Goal: Task Accomplishment & Management: Use online tool/utility

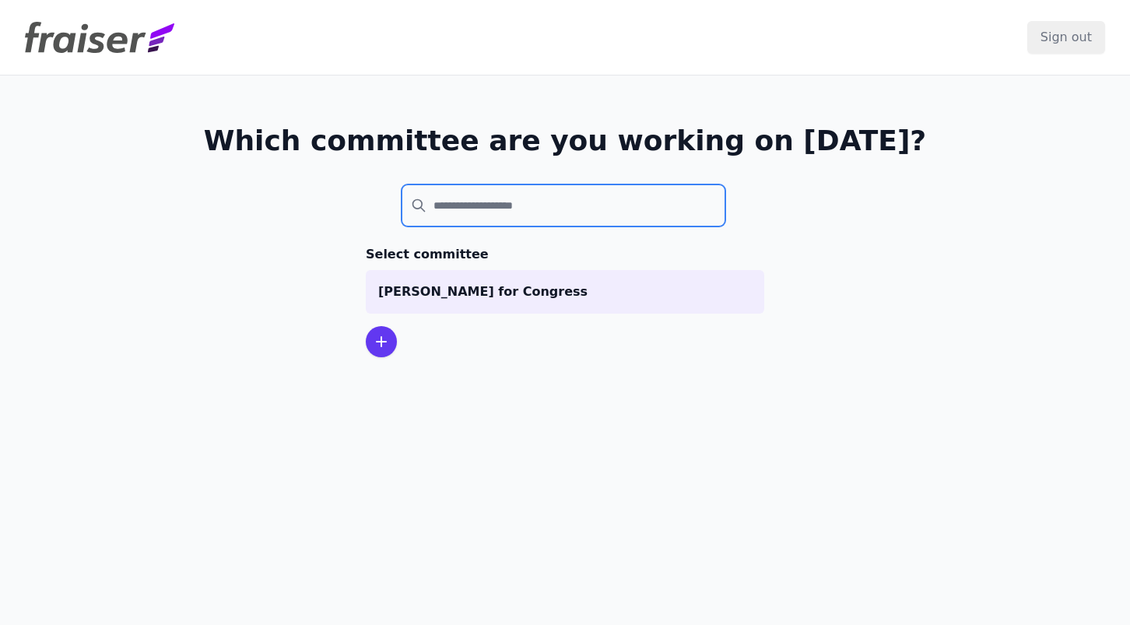
click at [472, 197] on input "search" at bounding box center [564, 205] width 324 height 42
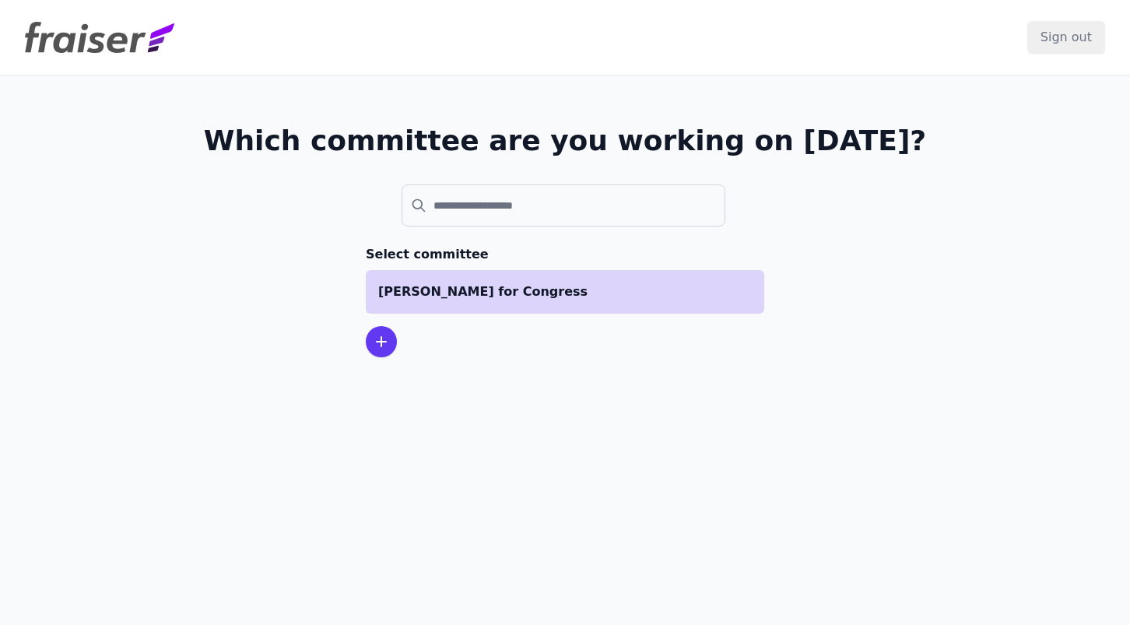
click at [466, 286] on p "[PERSON_NAME] for Congress" at bounding box center [565, 291] width 374 height 19
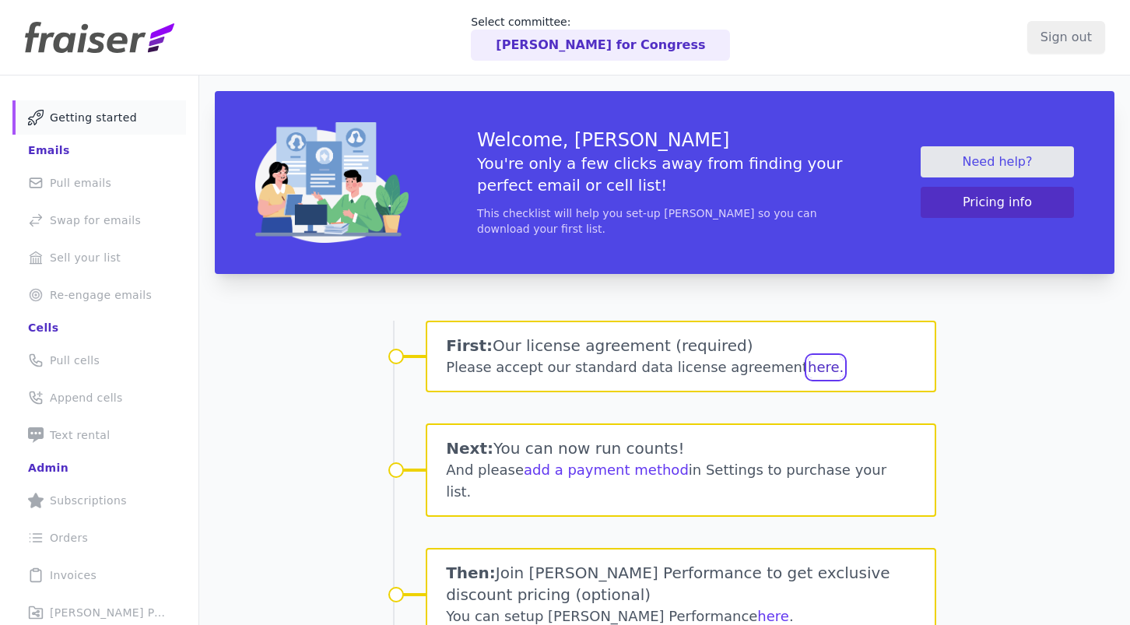
click at [808, 358] on button "here." at bounding box center [826, 367] width 36 height 22
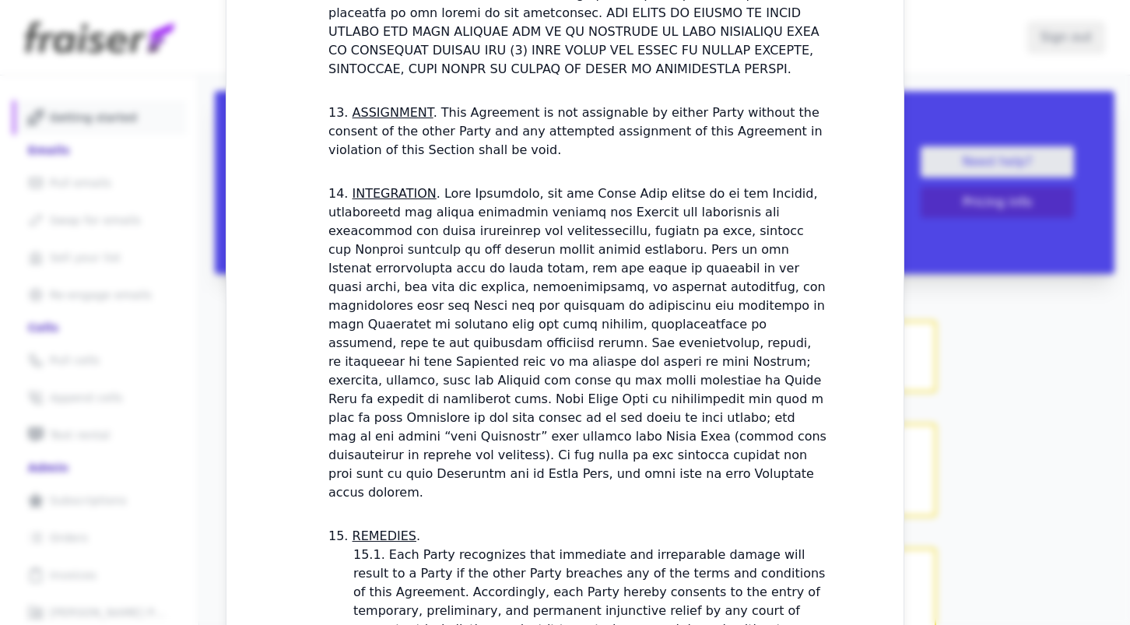
scroll to position [4527, 0]
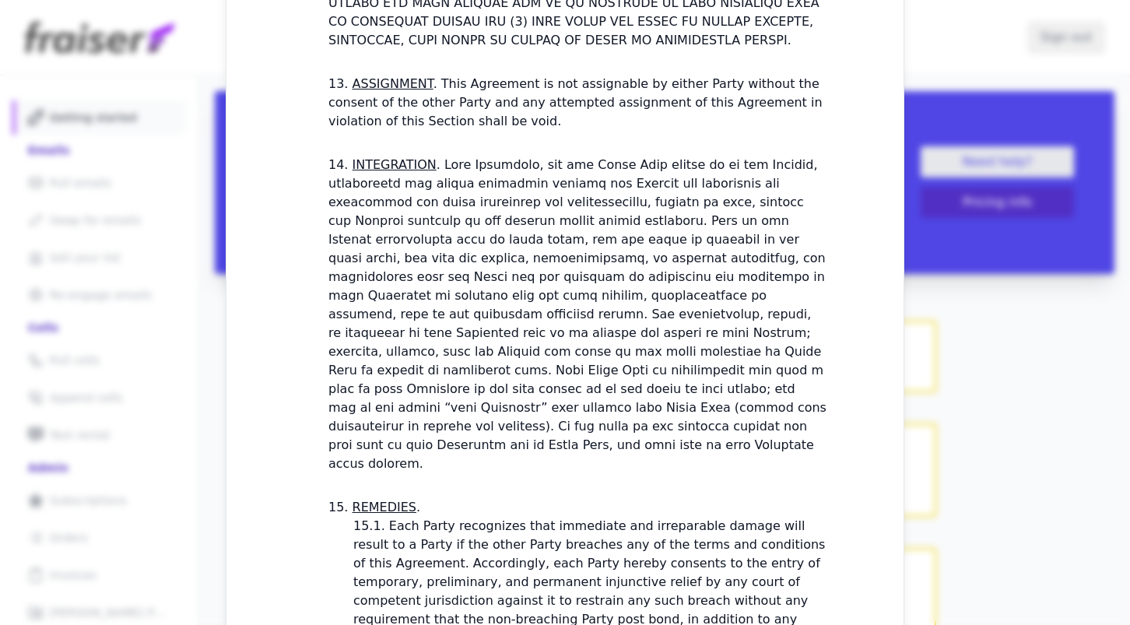
checkbox input "true"
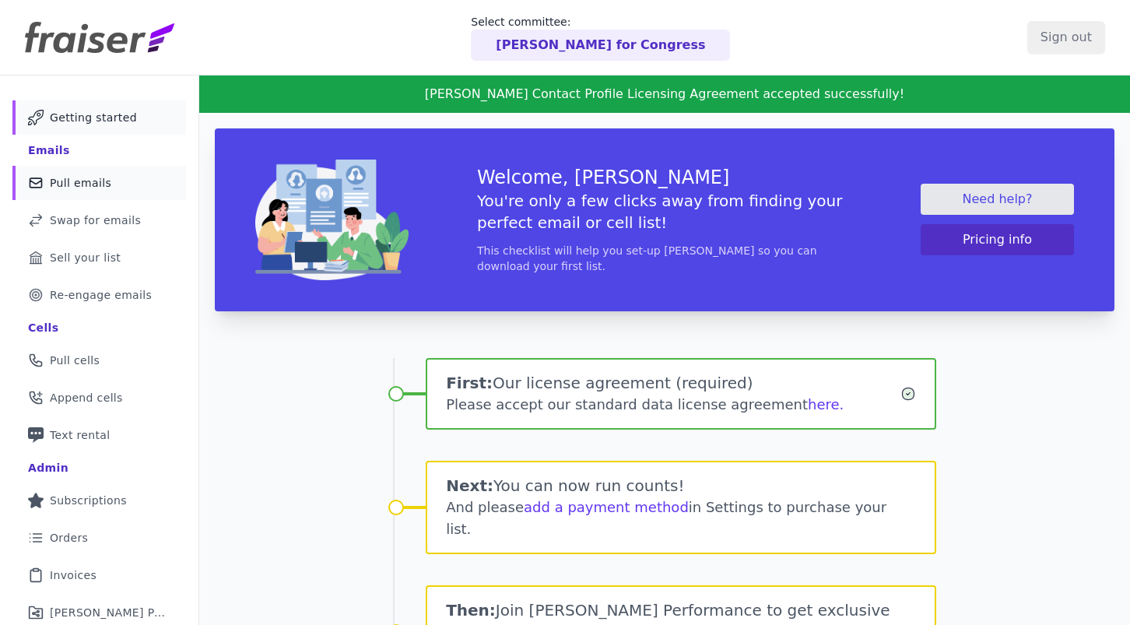
click at [123, 191] on link "Mail Icon Outline of a mail envelope Pull emails" at bounding box center [99, 183] width 174 height 34
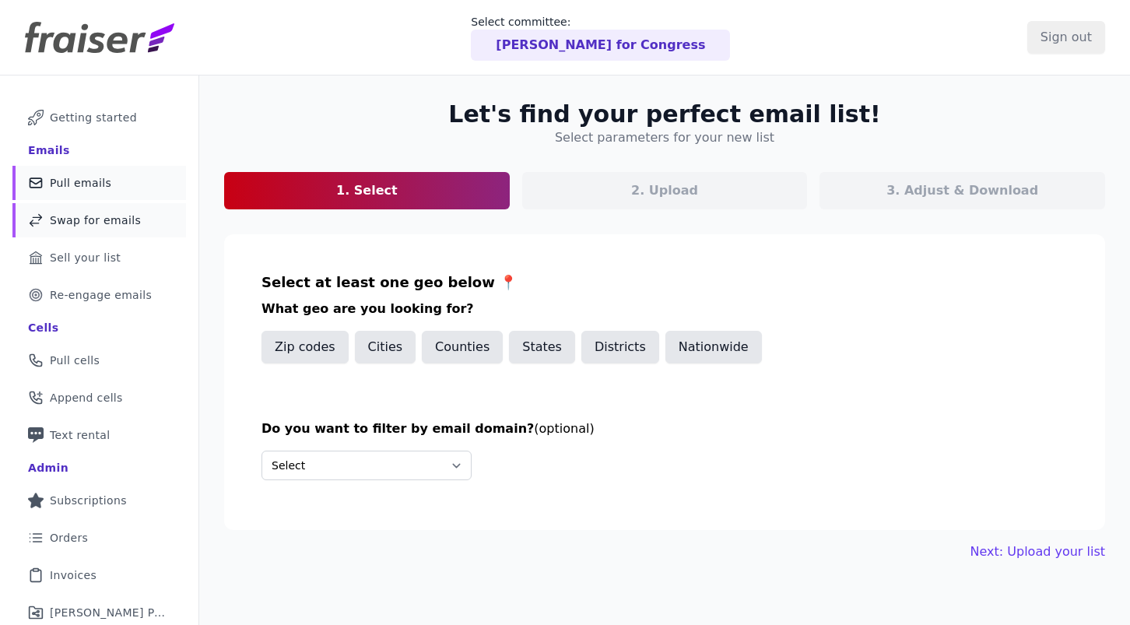
click at [104, 225] on span "Swap for emails" at bounding box center [95, 220] width 91 height 16
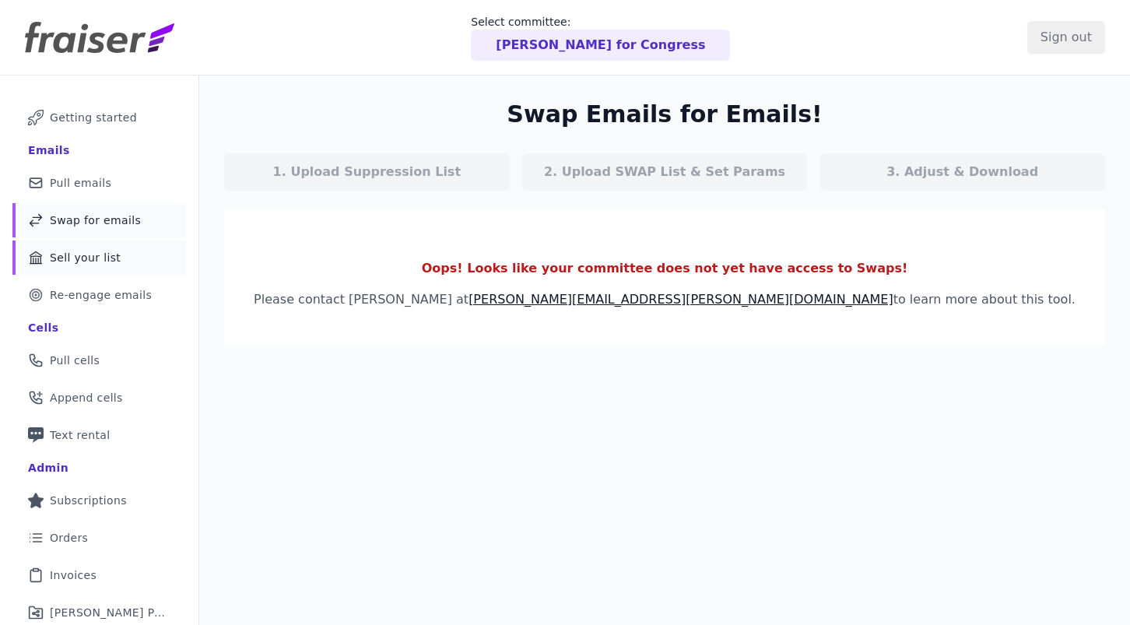
click at [111, 253] on span "Sell your list" at bounding box center [85, 258] width 71 height 16
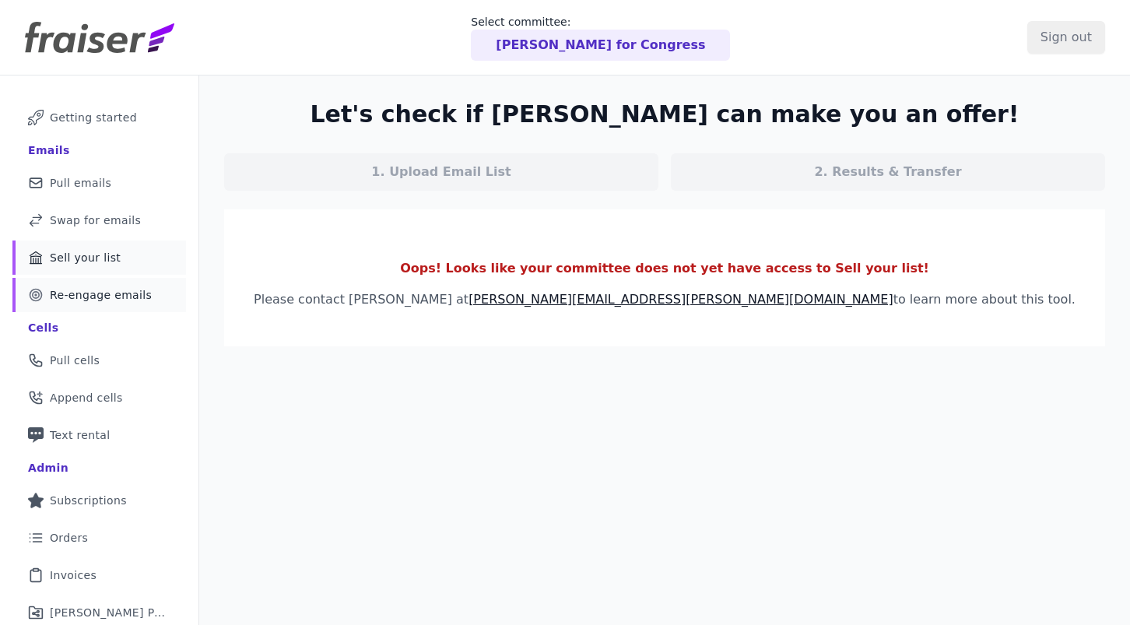
click at [118, 287] on span "Re-engage emails" at bounding box center [101, 295] width 102 height 16
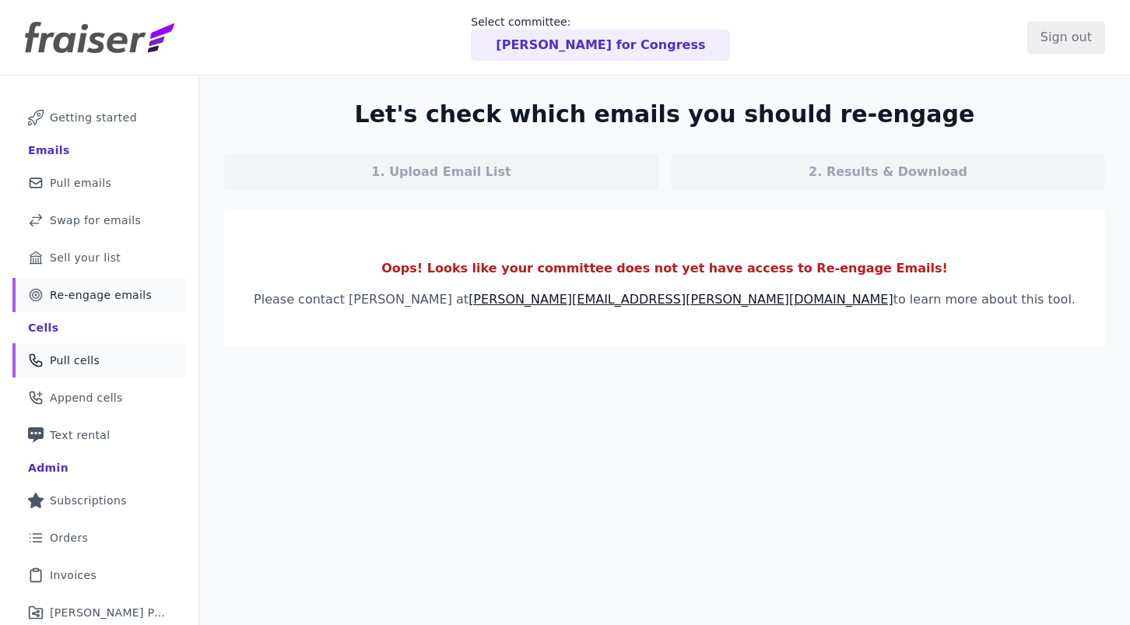
click at [110, 365] on link "Phone Icon Outline of a phone Pull cells" at bounding box center [99, 360] width 174 height 34
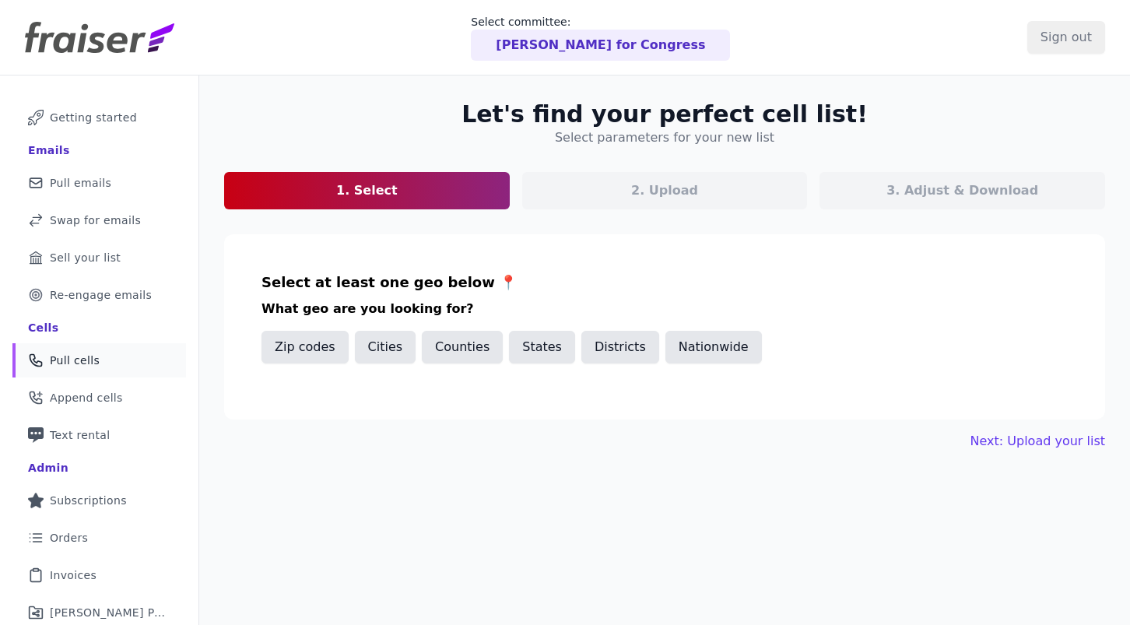
scroll to position [79, 0]
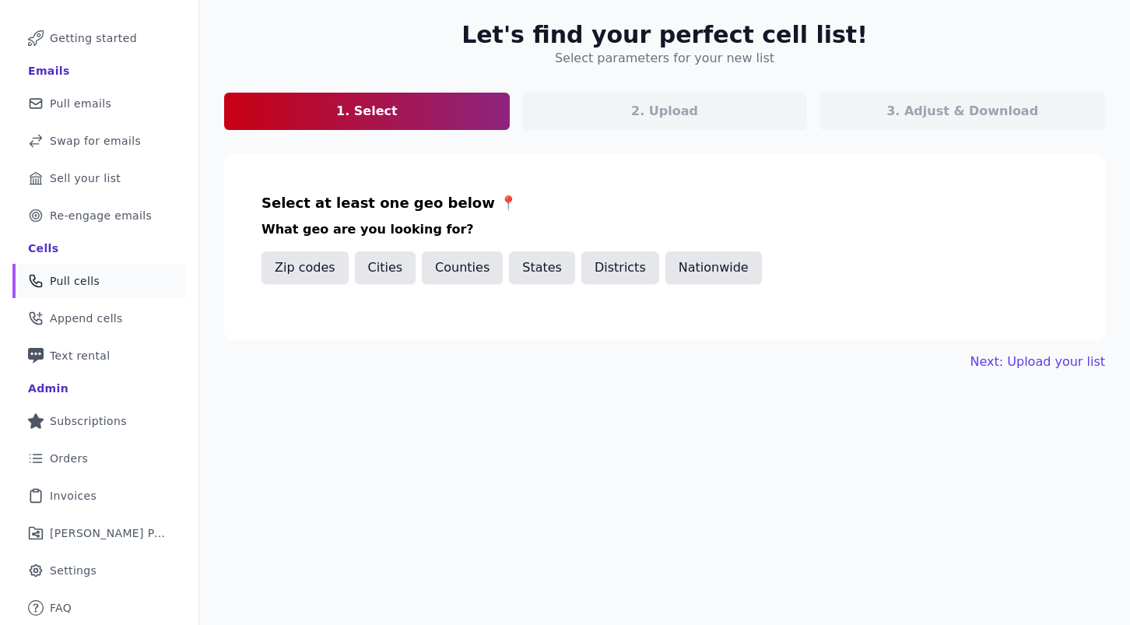
click at [115, 417] on span "Subscriptions" at bounding box center [88, 421] width 77 height 16
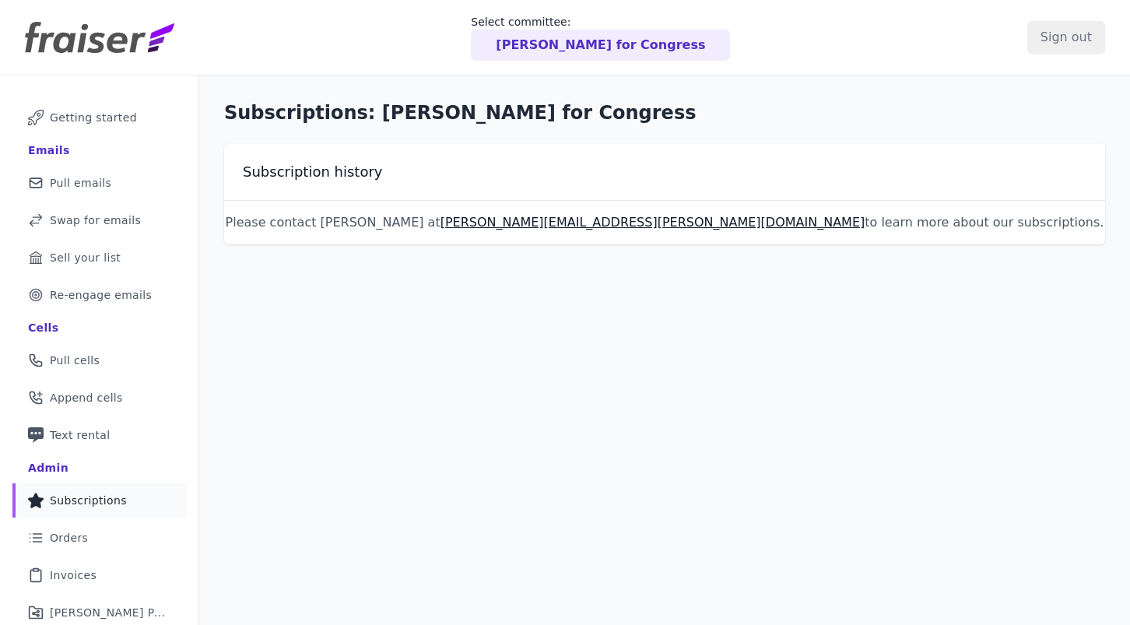
scroll to position [79, 0]
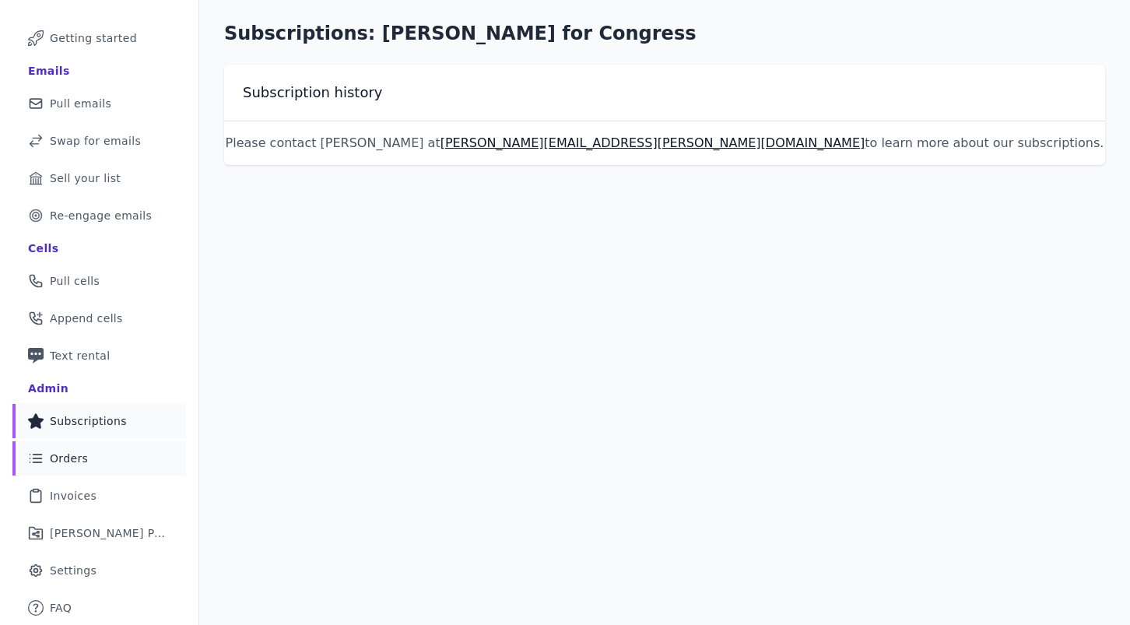
click at [104, 465] on link "List Icon Outline of bulleted list Orders" at bounding box center [99, 458] width 174 height 34
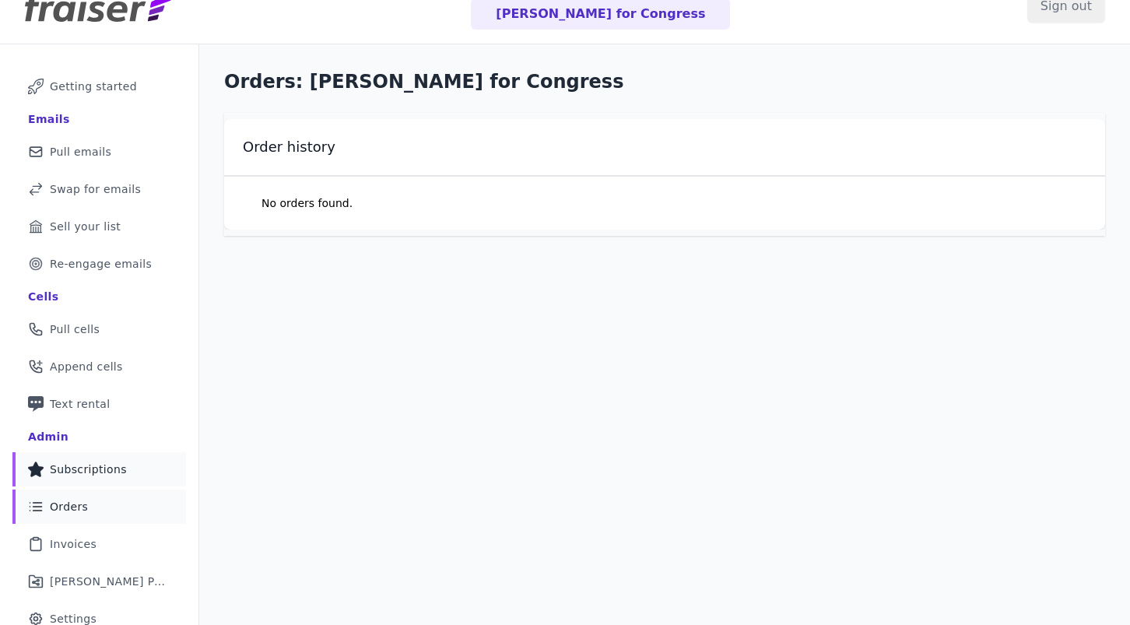
scroll to position [79, 0]
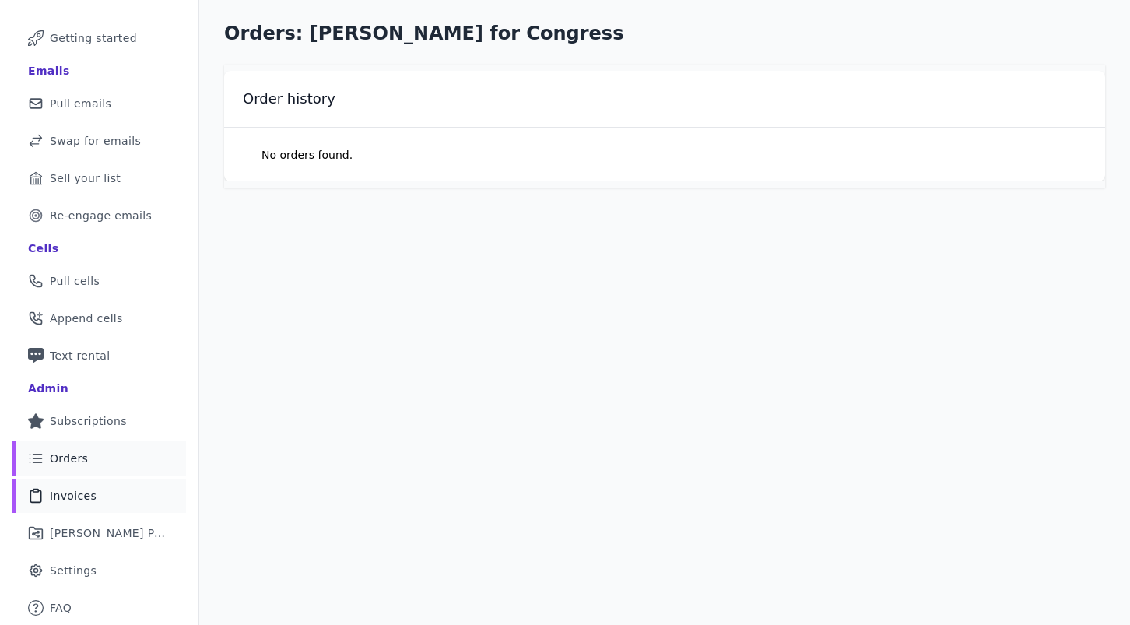
click at [113, 484] on link "Clipboard Icon Outline of a clipboard Invoices" at bounding box center [99, 496] width 174 height 34
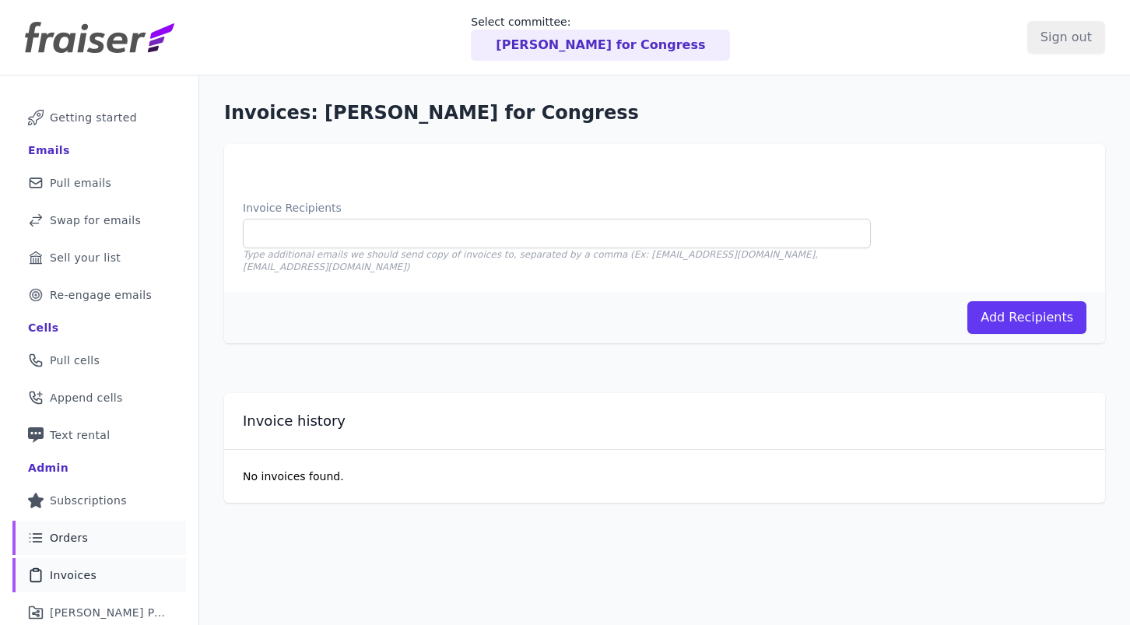
scroll to position [79, 0]
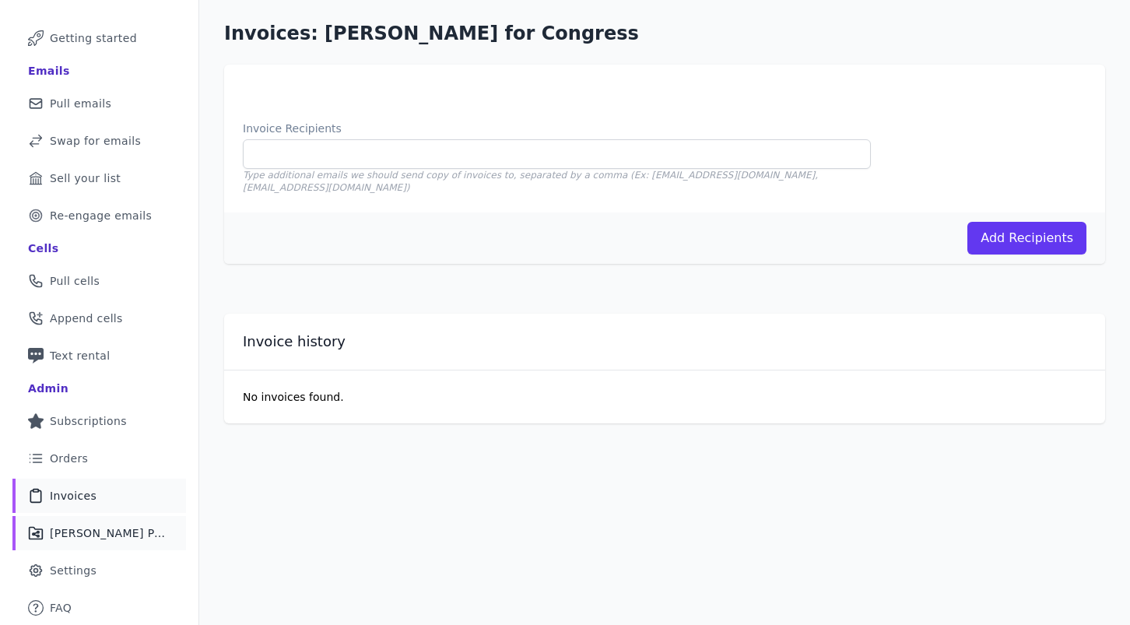
click at [118, 534] on span "[PERSON_NAME] Performance" at bounding box center [109, 533] width 118 height 16
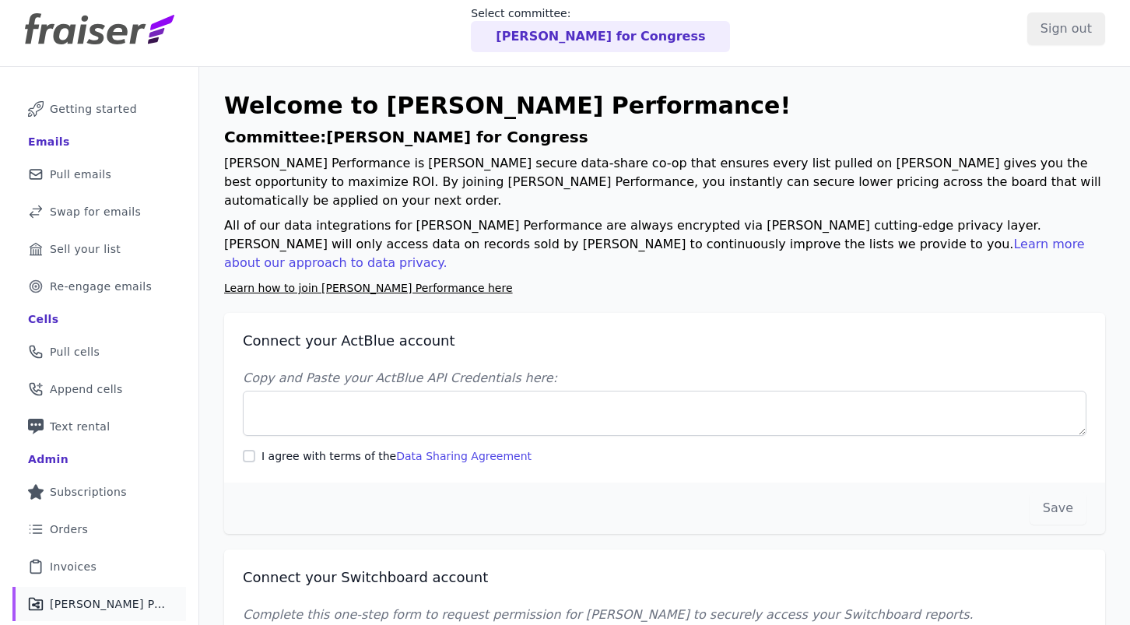
scroll to position [87, 0]
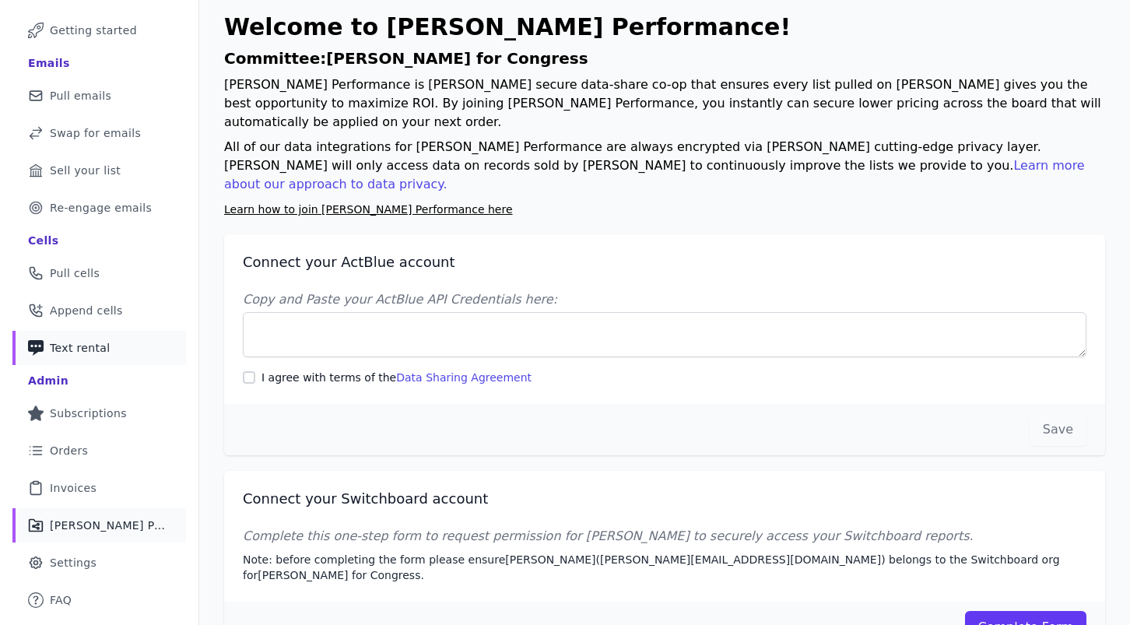
click at [89, 358] on link "Phone Icon with a plus sign Outline of a phone with a plus sign Text rental" at bounding box center [99, 348] width 174 height 34
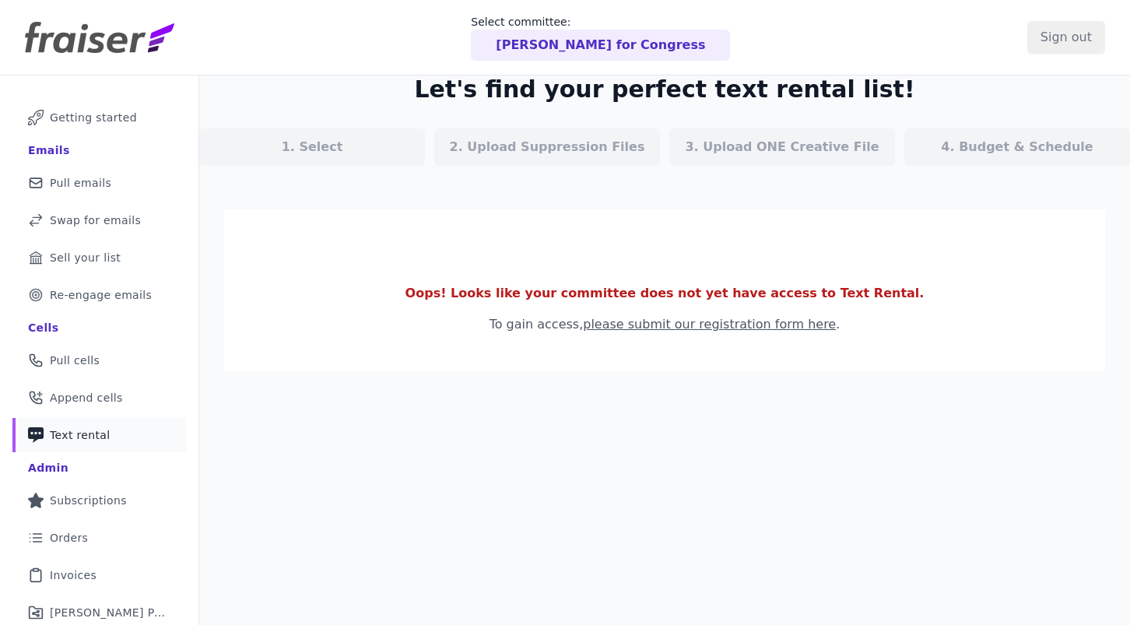
click at [607, 321] on link "please submit our registration form here" at bounding box center [709, 324] width 253 height 15
click at [135, 198] on link "Mail Icon Outline of a mail envelope Pull emails" at bounding box center [99, 183] width 174 height 34
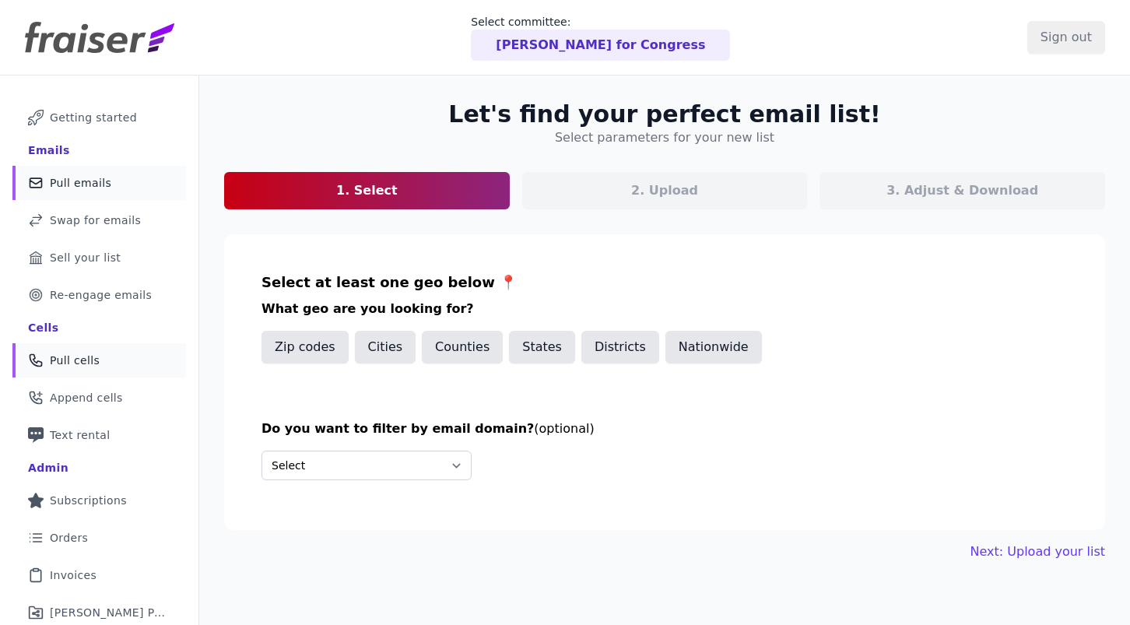
click at [109, 364] on link "Phone Icon Outline of a phone Pull cells" at bounding box center [99, 360] width 174 height 34
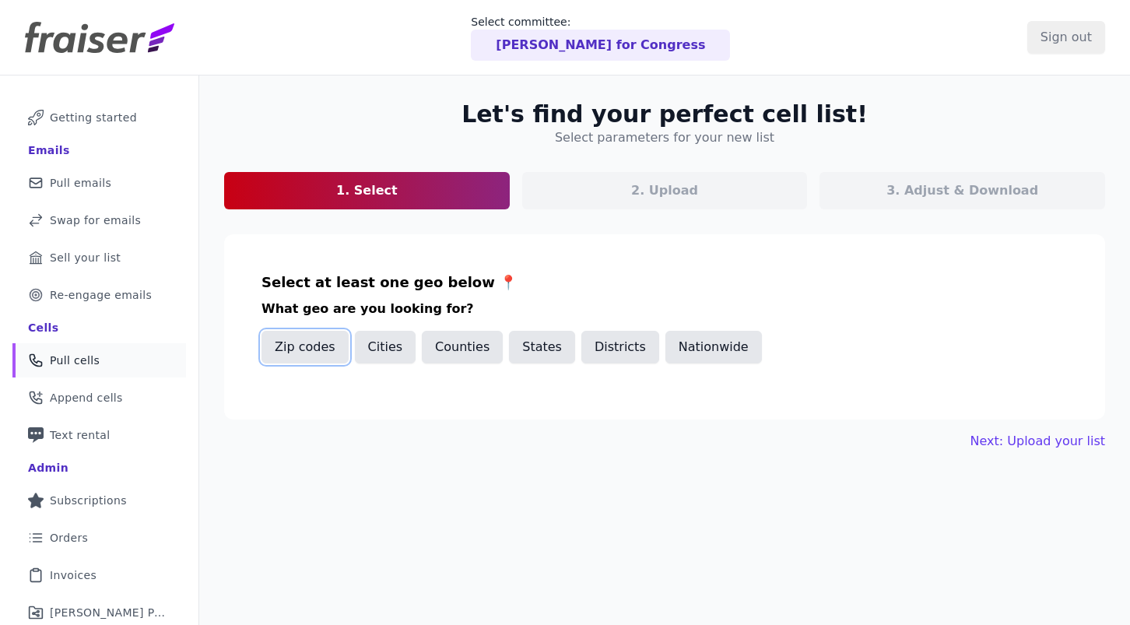
click at [294, 346] on button "Zip codes" at bounding box center [304, 347] width 87 height 33
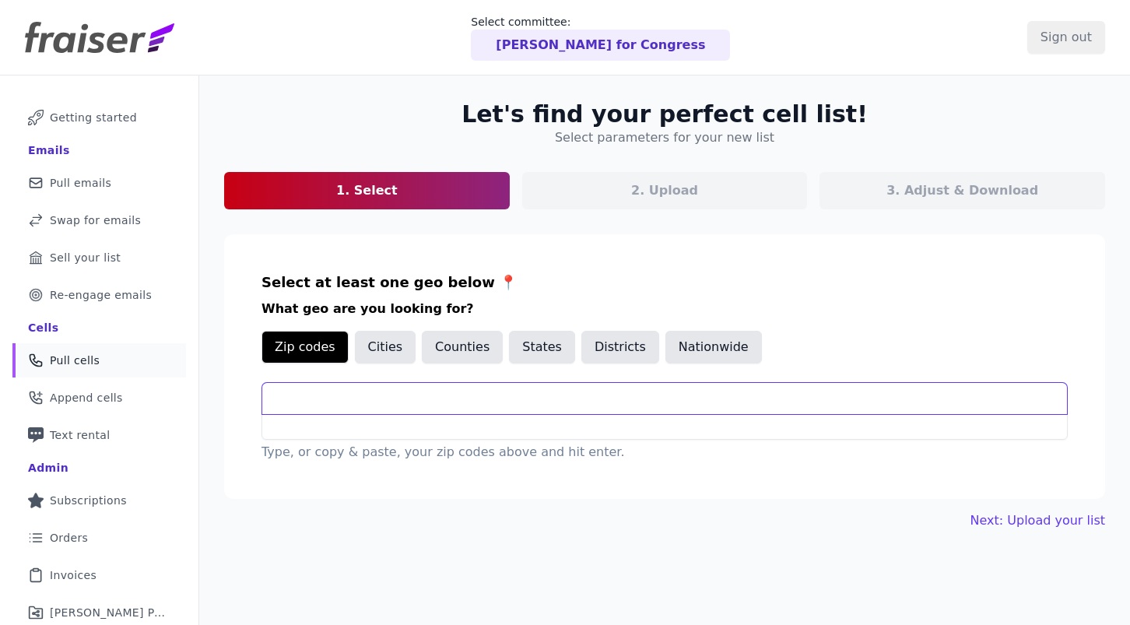
click at [327, 409] on input "text" at bounding box center [664, 398] width 805 height 31
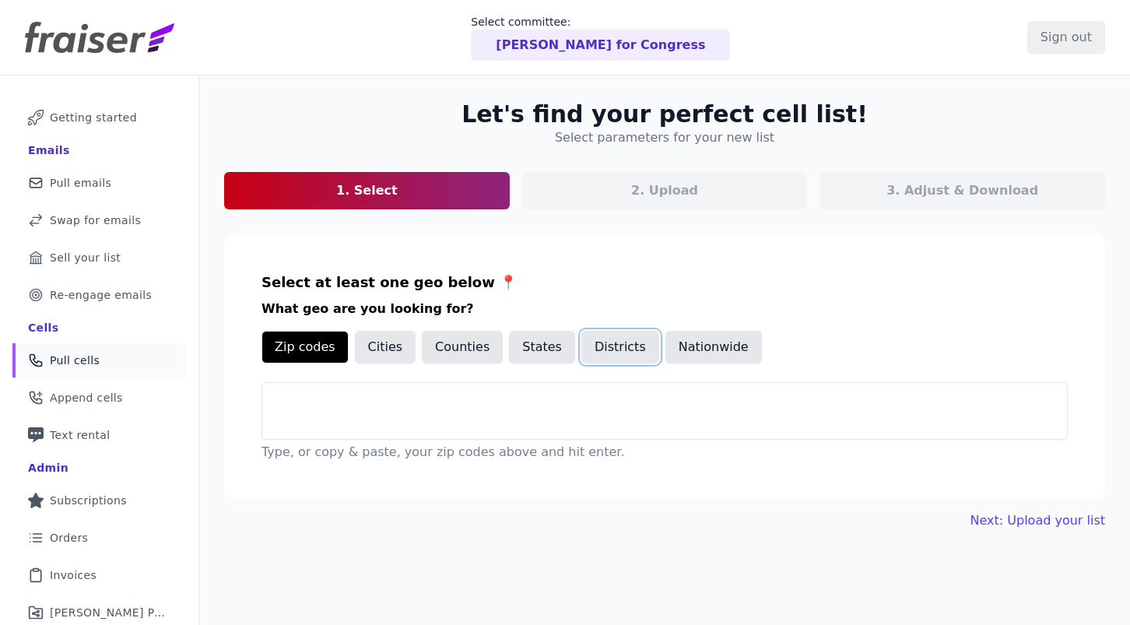
click at [618, 349] on button "Districts" at bounding box center [620, 347] width 78 height 33
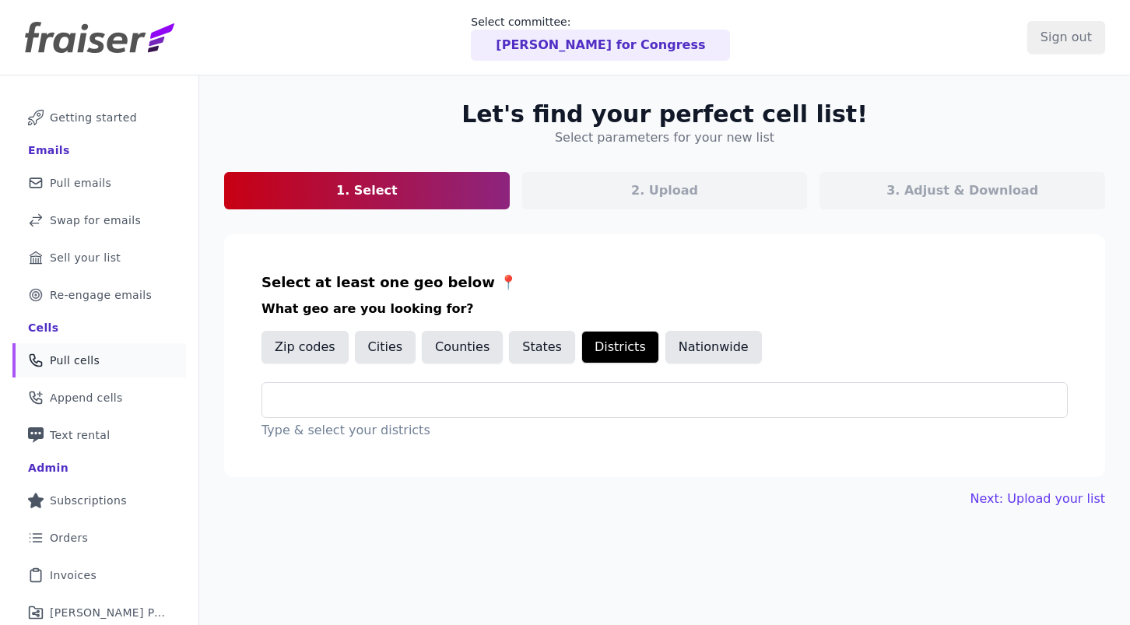
click at [599, 419] on div "Type & select your districts" at bounding box center [664, 411] width 806 height 58
click at [599, 397] on input "text" at bounding box center [671, 400] width 792 height 19
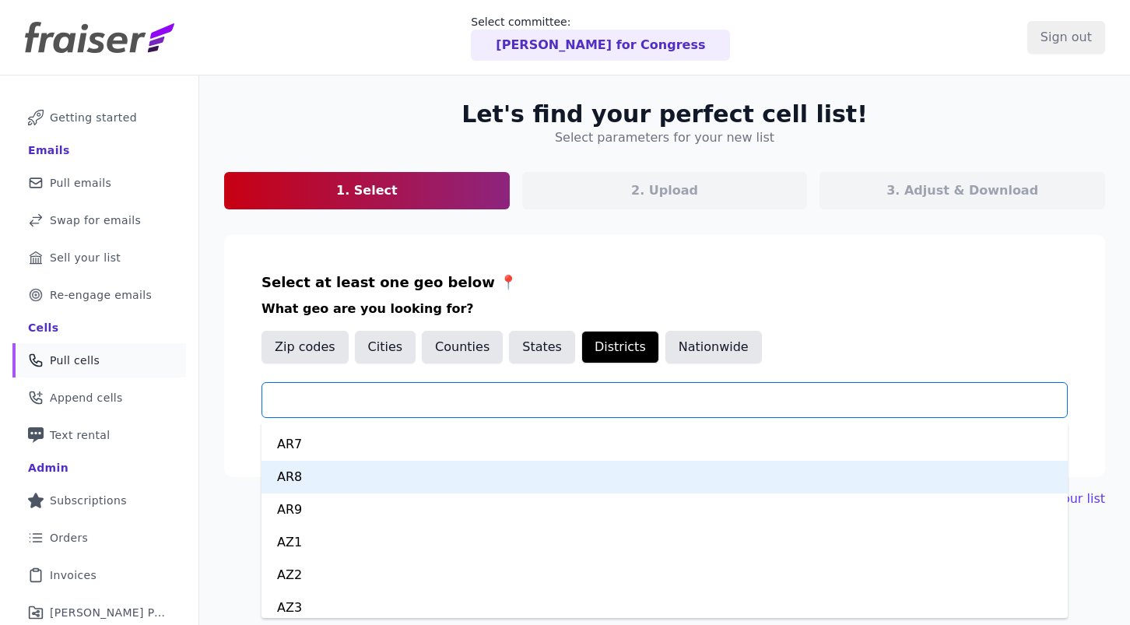
scroll to position [423, 0]
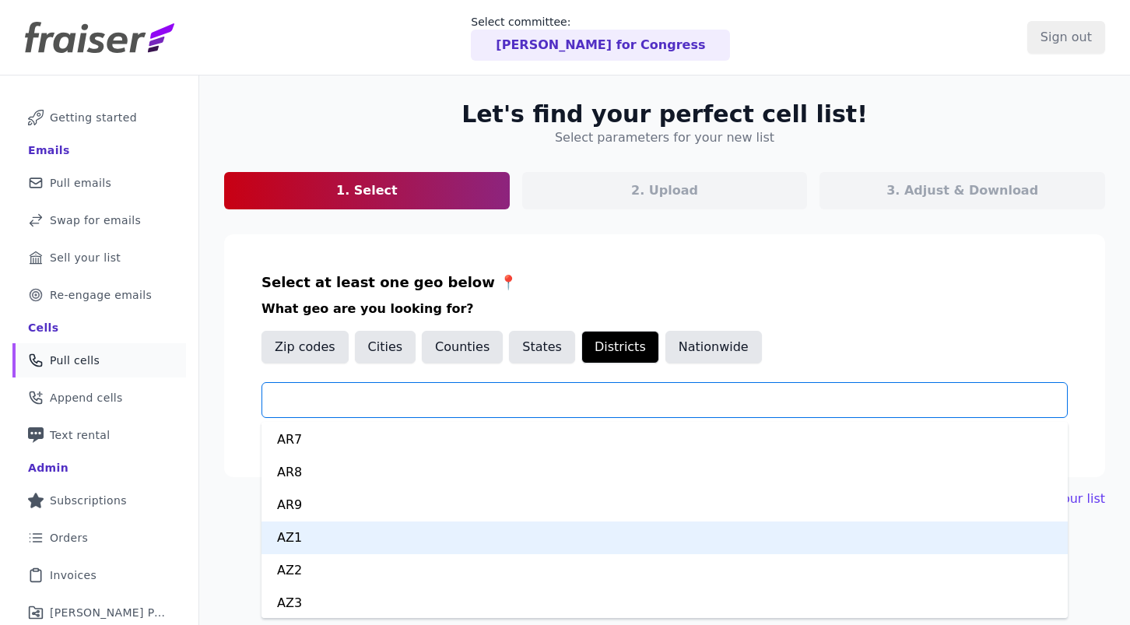
click at [591, 534] on div "AZ1" at bounding box center [664, 537] width 806 height 33
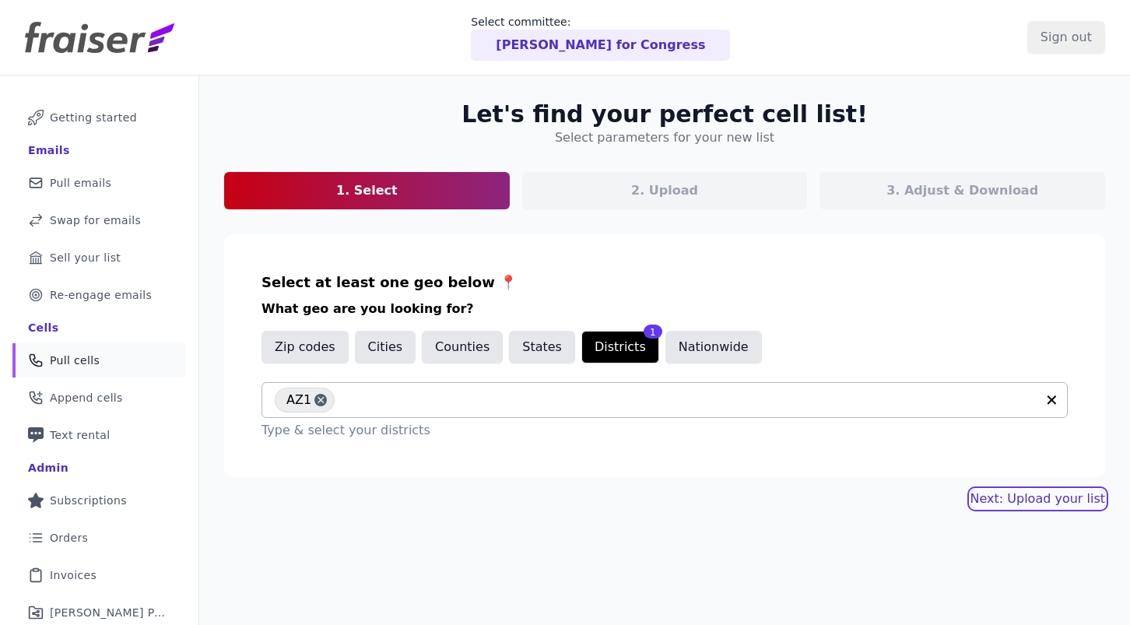
click at [1007, 497] on link "Next: Upload your list" at bounding box center [1037, 498] width 135 height 19
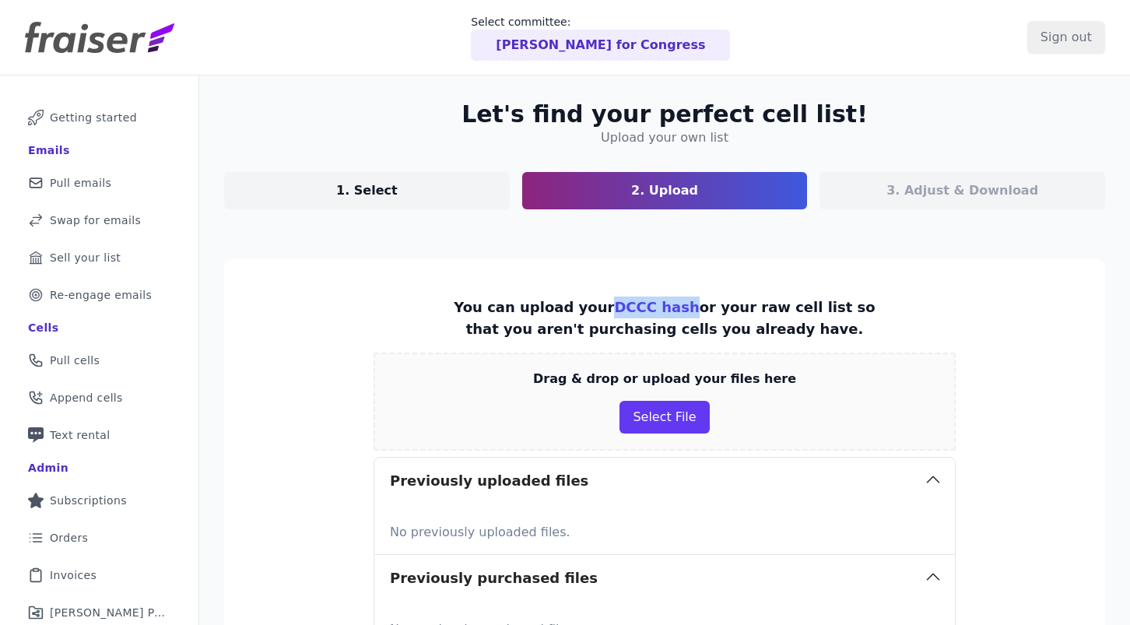
scroll to position [208, 0]
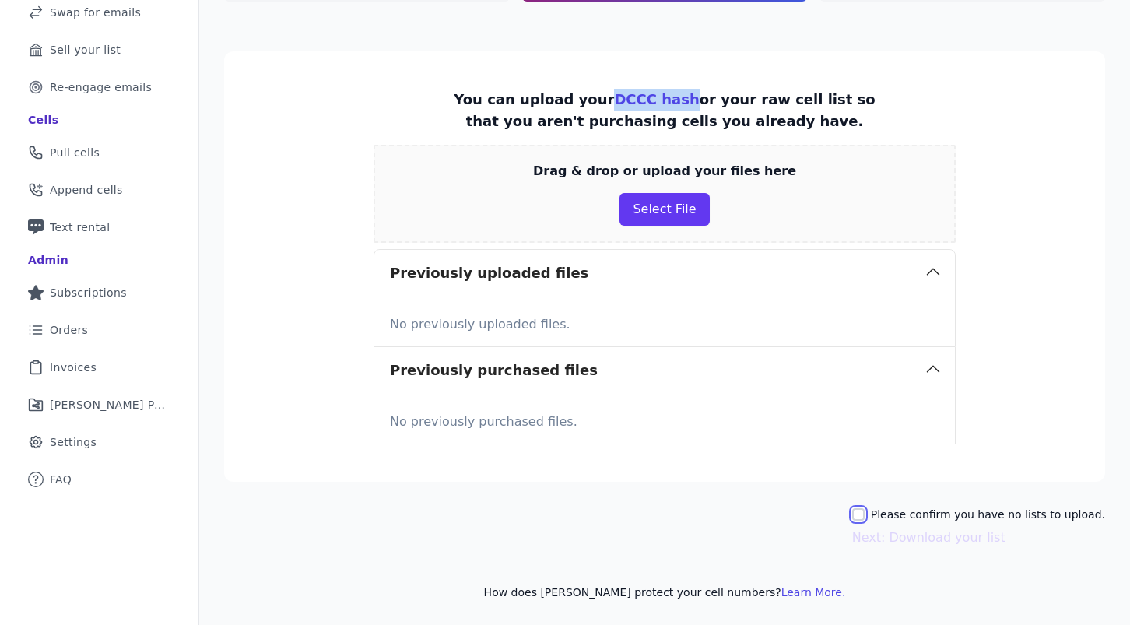
click at [865, 514] on input "Please confirm you have no lists to upload." at bounding box center [858, 514] width 12 height 12
checkbox input "true"
click at [921, 543] on button "Next: Download your list" at bounding box center [928, 537] width 153 height 19
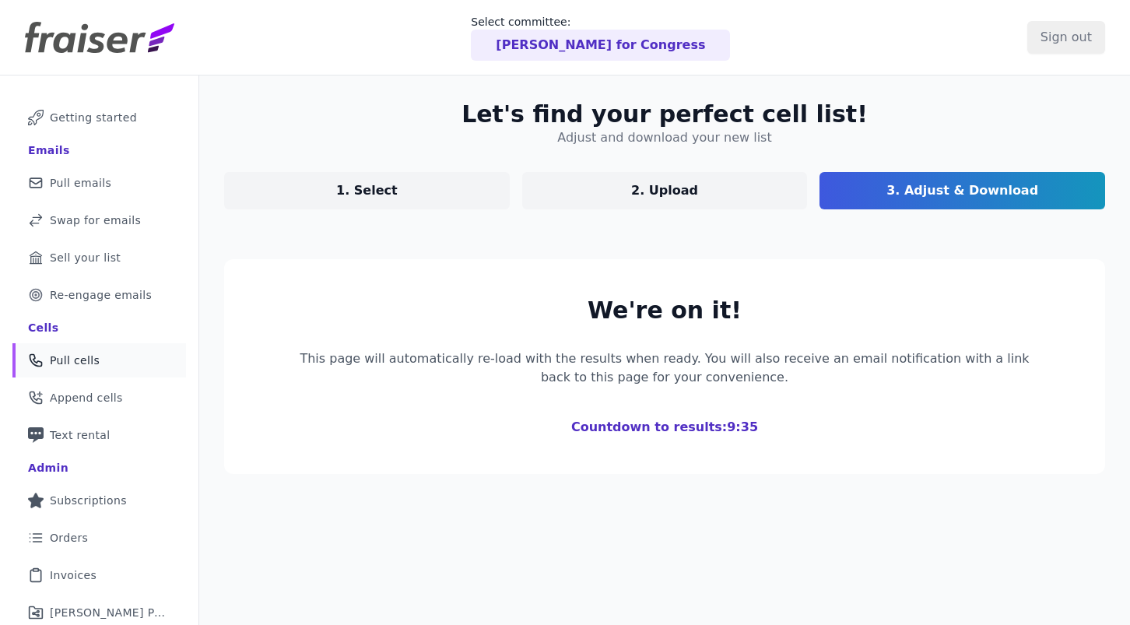
click at [120, 356] on link "Phone Icon Outline of a phone Pull cells" at bounding box center [99, 360] width 174 height 34
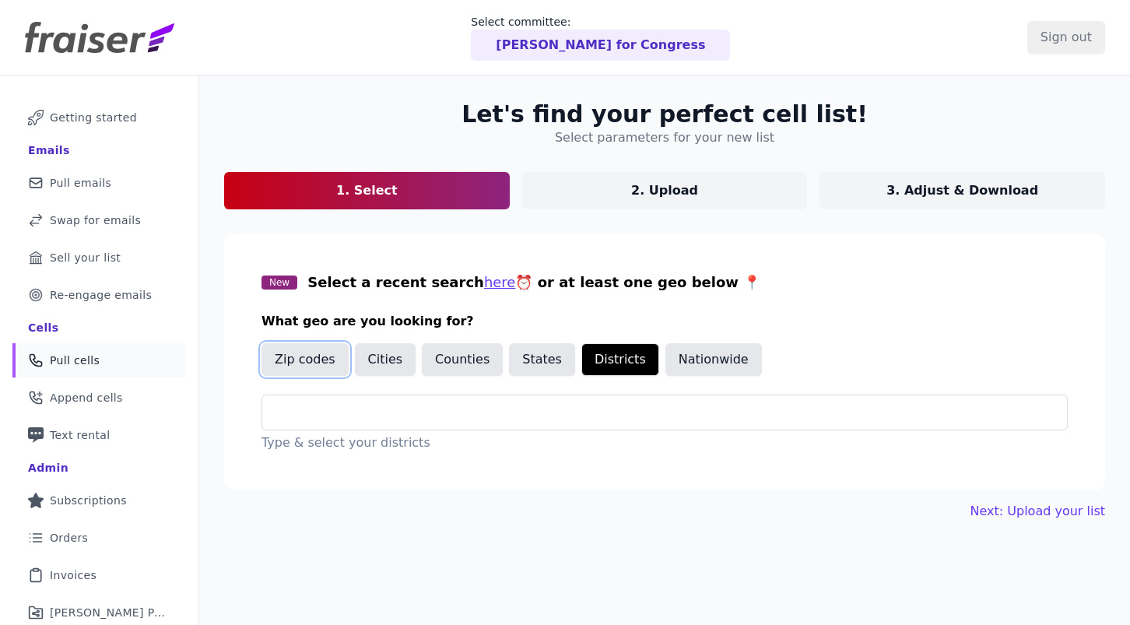
click at [313, 361] on button "Zip codes" at bounding box center [304, 359] width 87 height 33
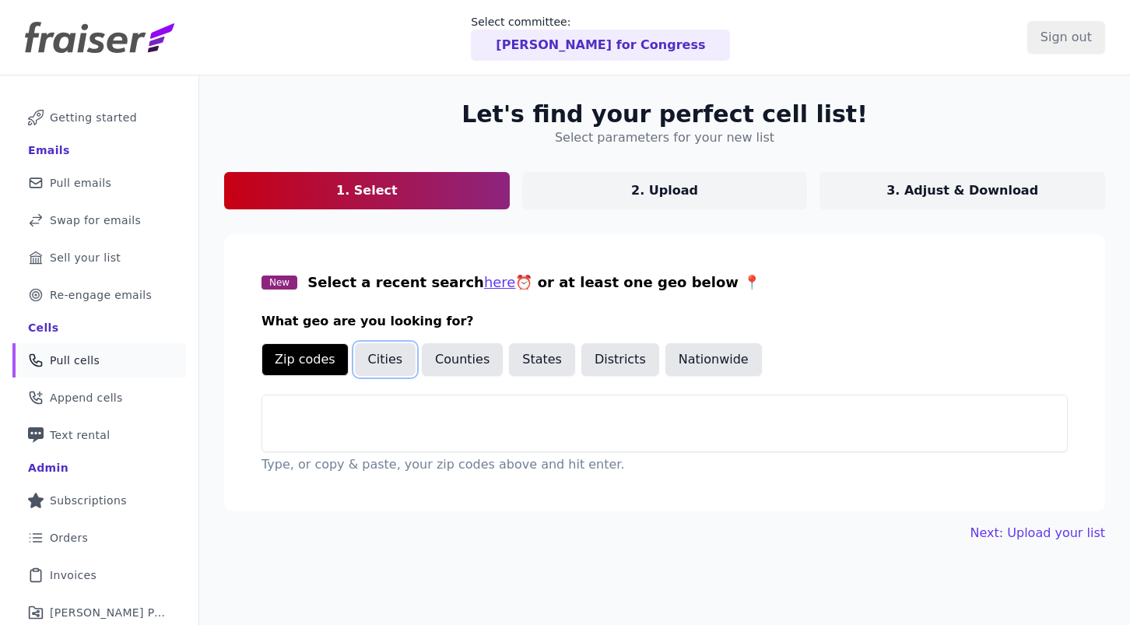
click at [370, 364] on button "Cities" at bounding box center [385, 359] width 61 height 33
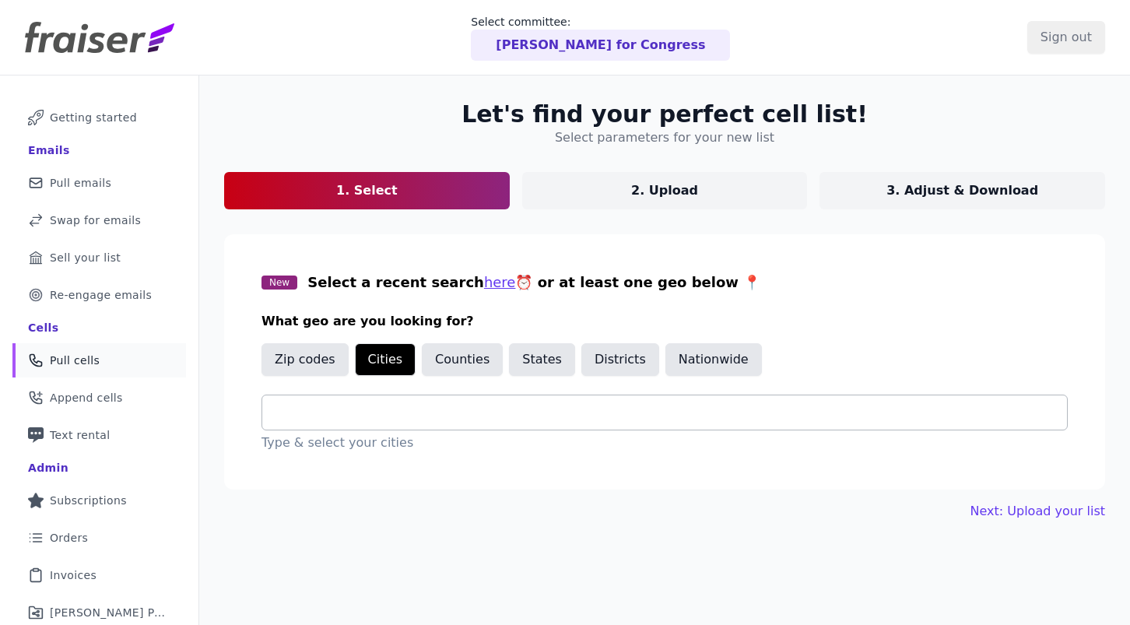
click at [378, 404] on input "text" at bounding box center [671, 412] width 792 height 19
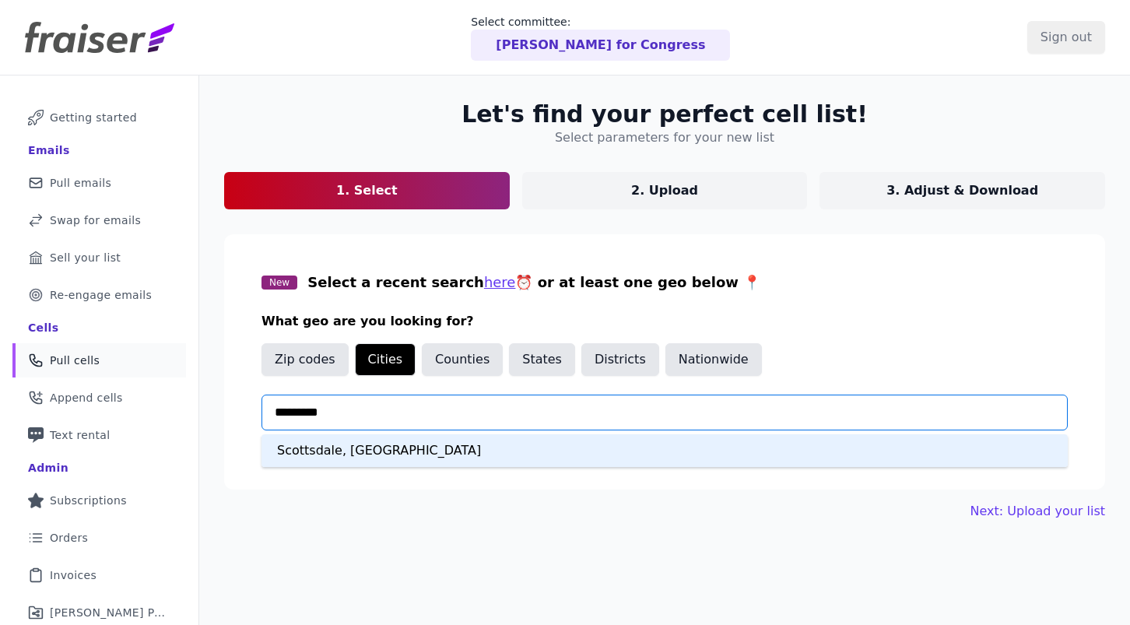
type input "**********"
click at [370, 444] on div "Scottsdale, AZ" at bounding box center [664, 450] width 806 height 33
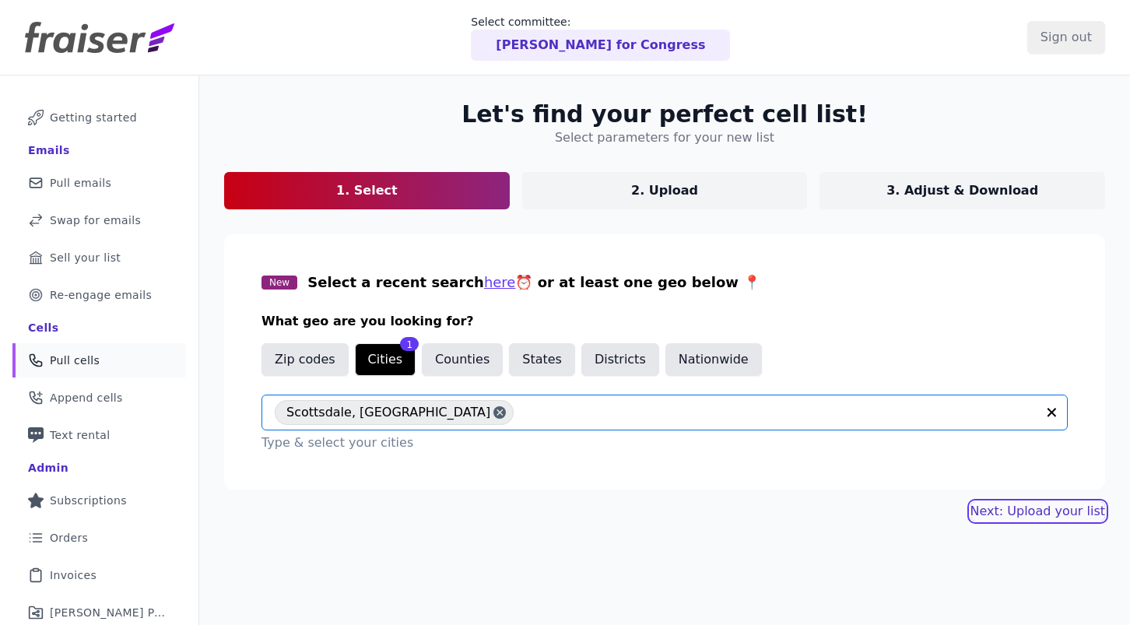
click at [1008, 509] on link "Next: Upload your list" at bounding box center [1037, 511] width 135 height 19
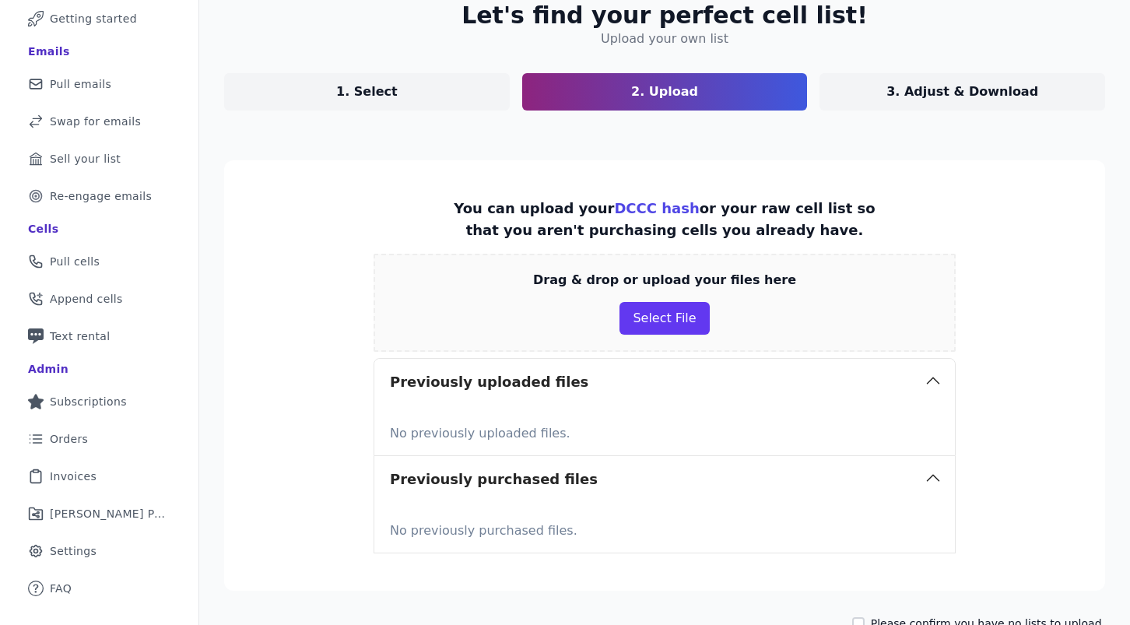
scroll to position [208, 0]
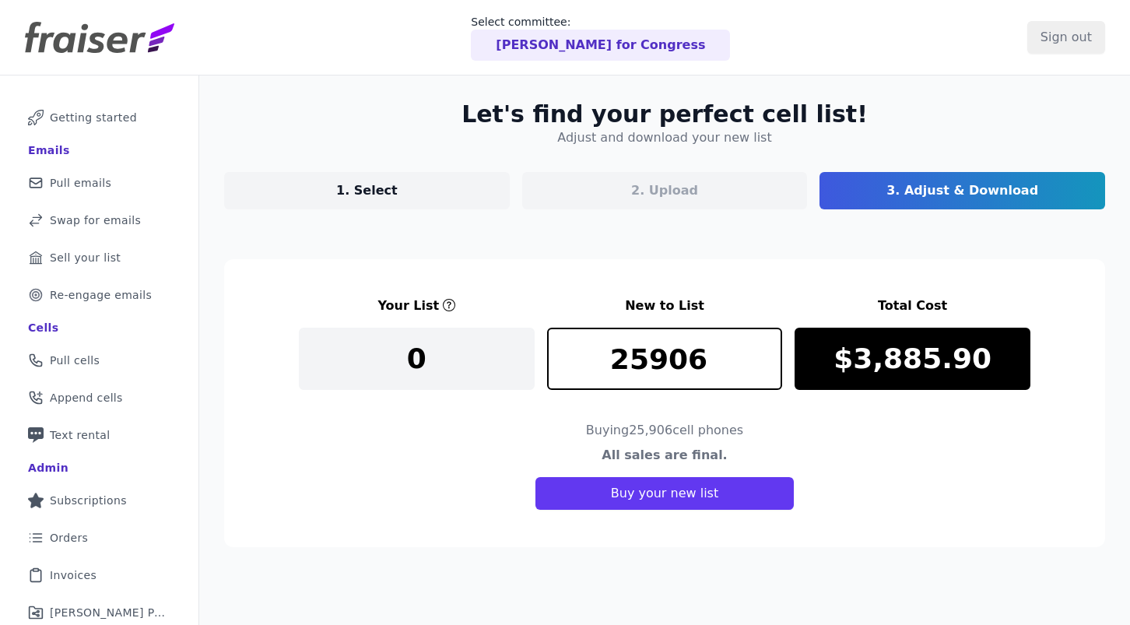
scroll to position [79, 0]
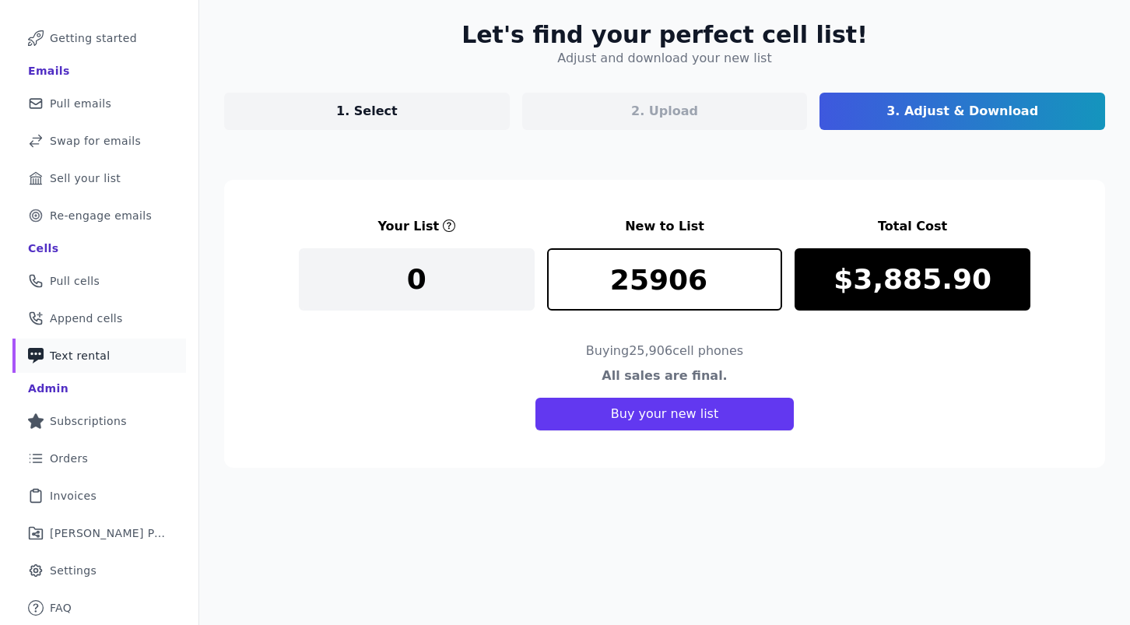
click at [104, 348] on span "Text rental" at bounding box center [80, 356] width 61 height 16
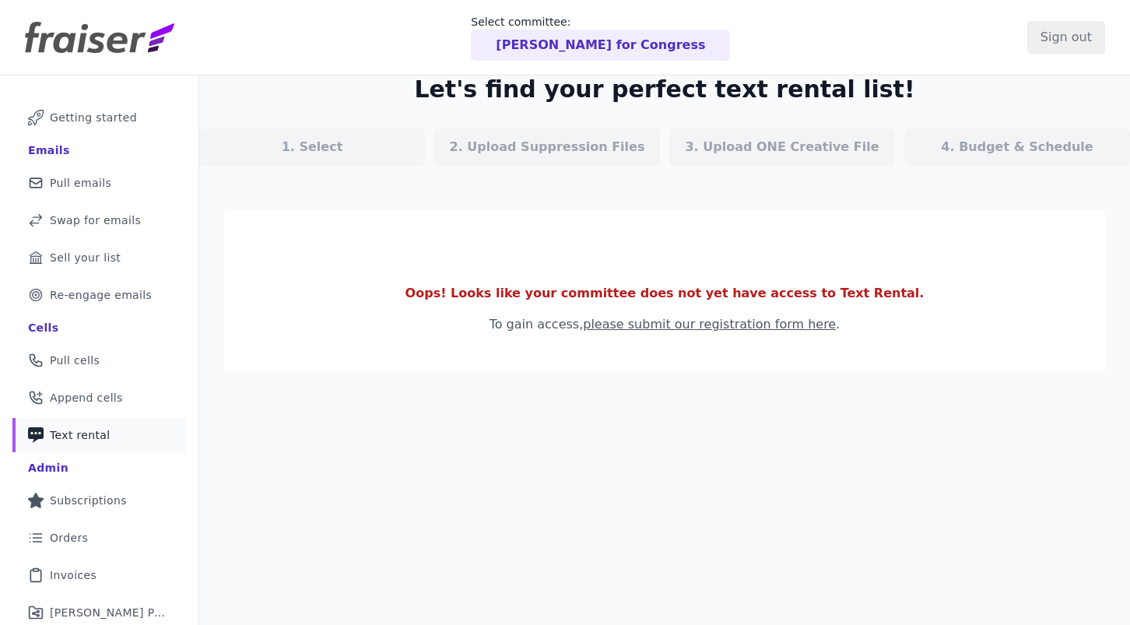
click at [104, 326] on div "Cells" at bounding box center [99, 327] width 142 height 25
click at [103, 348] on link "Phone Icon Outline of a phone Pull cells" at bounding box center [99, 360] width 174 height 34
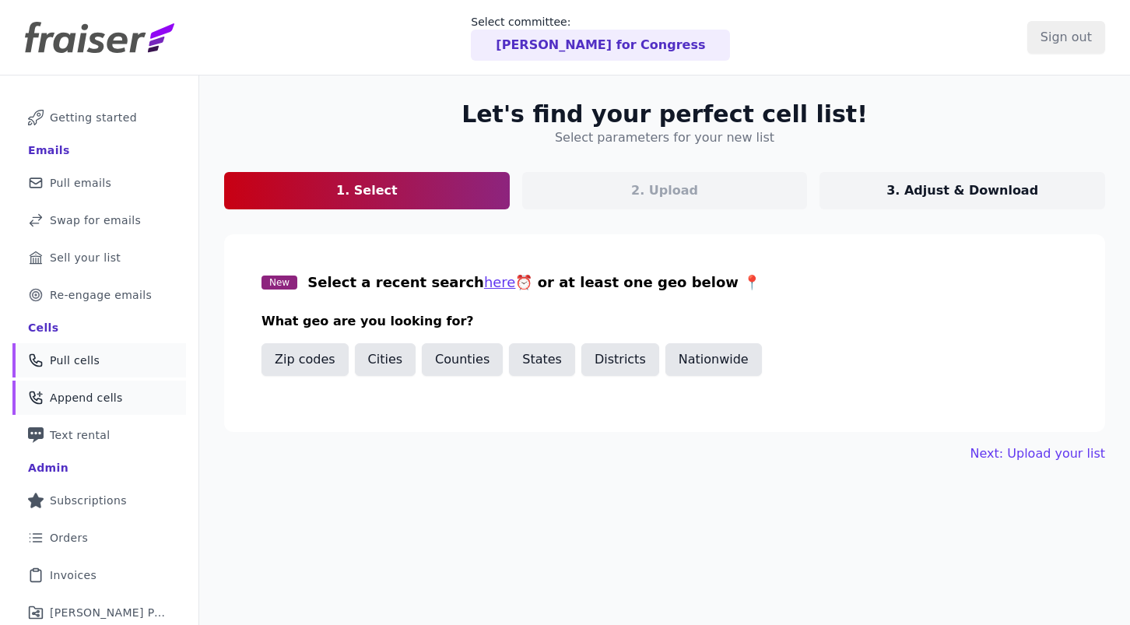
click at [111, 398] on span "Append cells" at bounding box center [86, 398] width 73 height 16
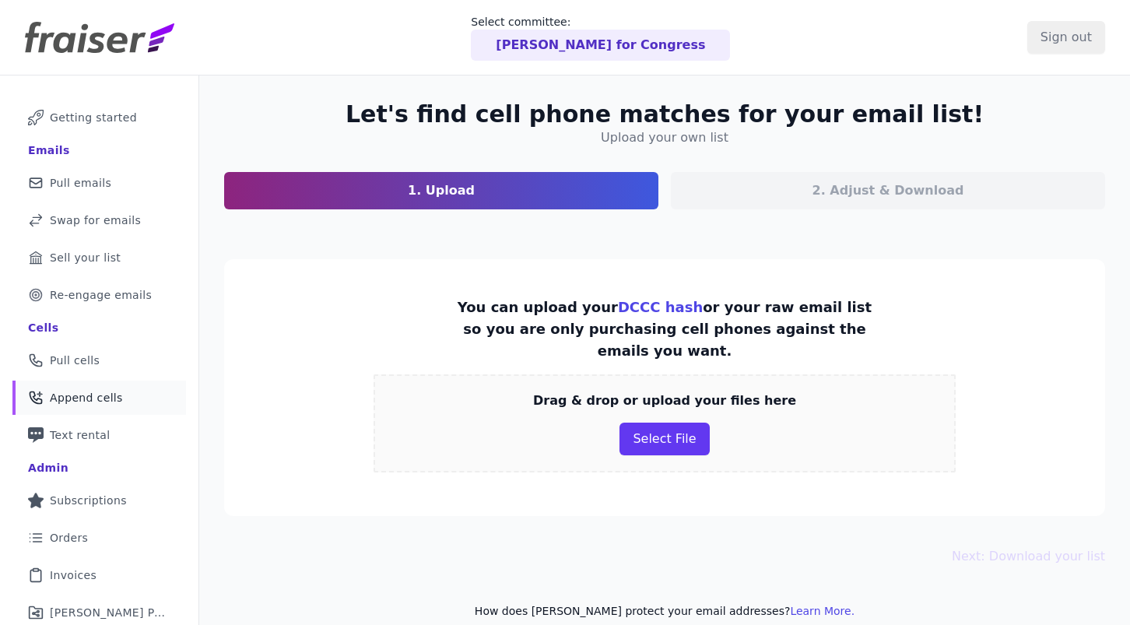
scroll to position [79, 0]
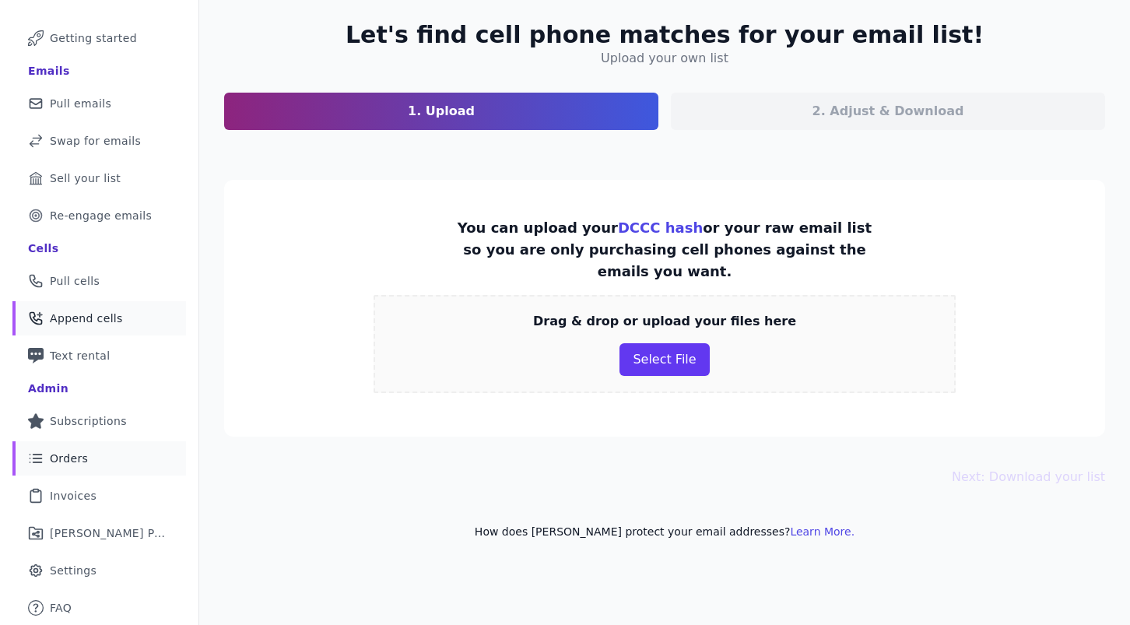
click at [100, 454] on link "List Icon Outline of bulleted list Orders" at bounding box center [99, 458] width 174 height 34
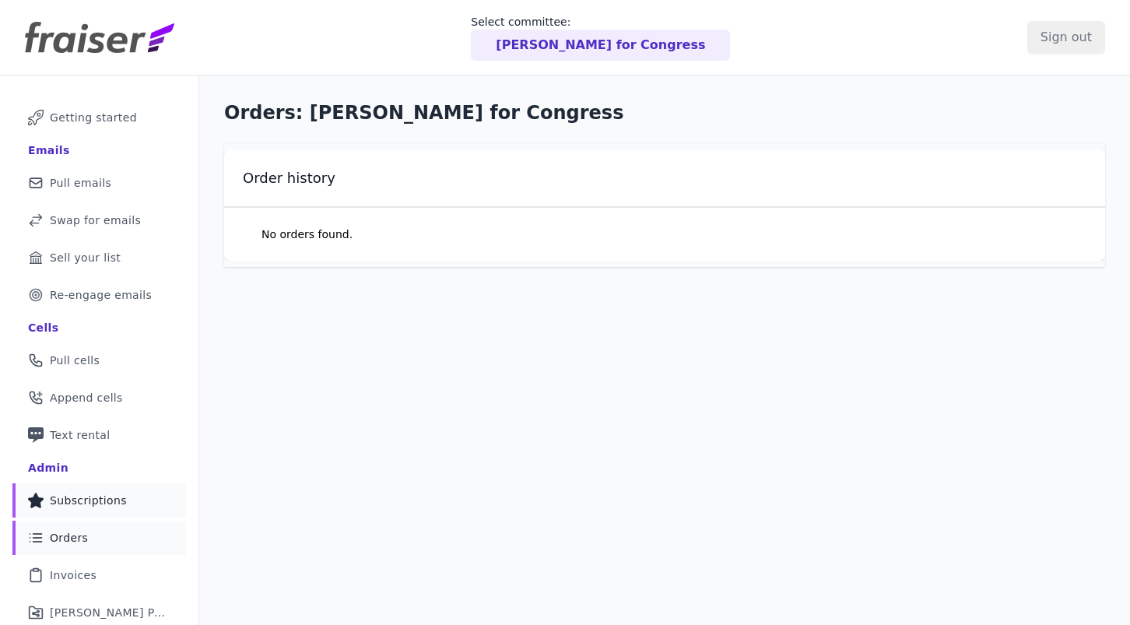
click at [104, 492] on link "Star Icon Full Star Subscriptions" at bounding box center [99, 500] width 174 height 34
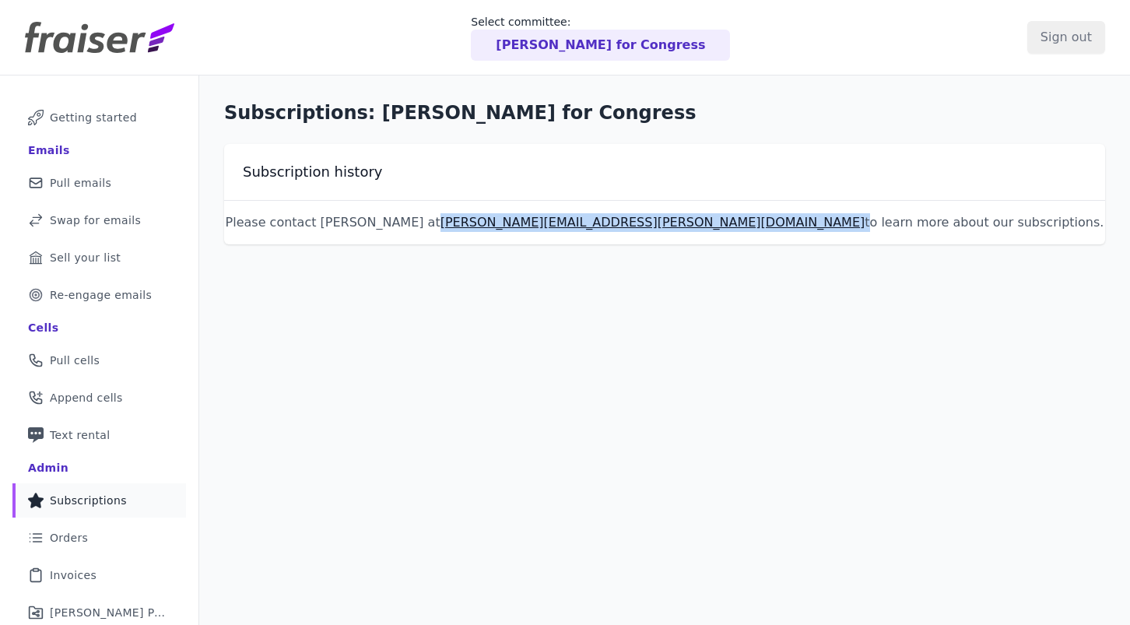
drag, startPoint x: 689, startPoint y: 225, endPoint x: 575, endPoint y: 224, distance: 113.6
click at [575, 224] on p "Please contact [PERSON_NAME] at [PERSON_NAME][EMAIL_ADDRESS][PERSON_NAME][DOMAI…" at bounding box center [664, 222] width 881 height 19
copy p "[PERSON_NAME][EMAIL_ADDRESS][PERSON_NAME][DOMAIN_NAME]"
